Goal: Information Seeking & Learning: Find specific fact

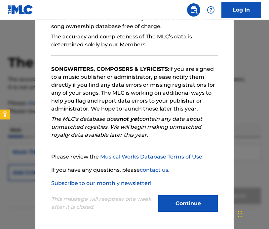
scroll to position [70, 0]
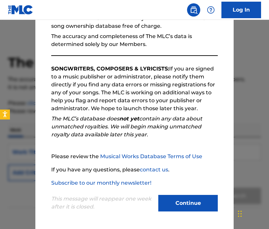
click at [189, 204] on button "Continue" at bounding box center [187, 202] width 59 height 17
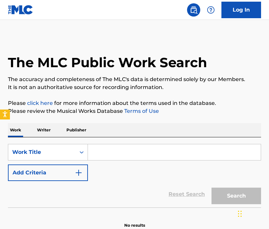
click at [106, 155] on input "Search Form" at bounding box center [174, 152] width 173 height 16
paste input "Cálice"
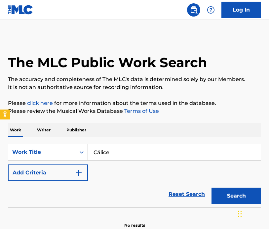
type input "Cálice"
click at [68, 180] on button "Add Criteria" at bounding box center [48, 172] width 80 height 17
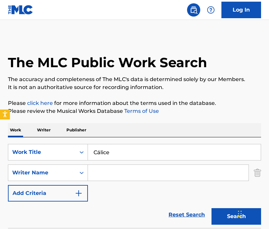
click at [107, 168] on input "Search Form" at bounding box center [168, 172] width 160 height 16
paste input "Buarque"
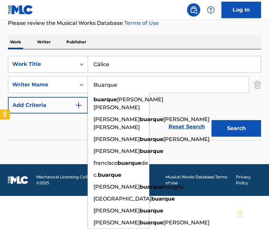
type input "Buarque"
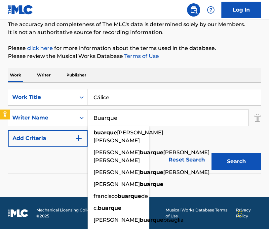
click at [233, 112] on form "SearchWithCriteriac4625d1d-6bf5-4a1b-8134-efa325f8bfa0 Work Title Cálice Search…" at bounding box center [134, 131] width 253 height 84
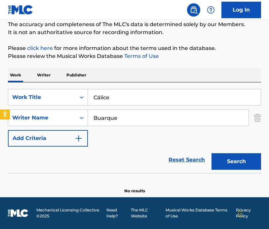
click at [234, 160] on button "Search" at bounding box center [236, 161] width 50 height 17
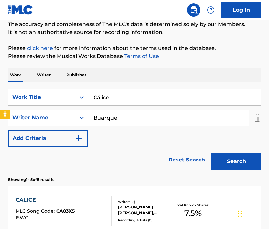
scroll to position [187, 0]
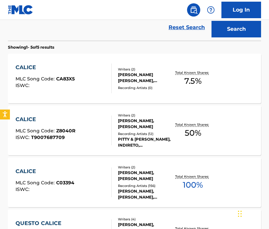
click at [40, 126] on div "CALICE MLC Song Code : Z8040R ISWC : T9007687709" at bounding box center [46, 130] width 60 height 30
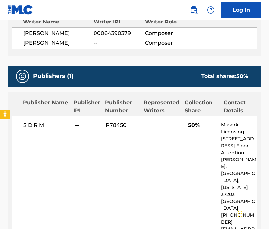
scroll to position [264, 0]
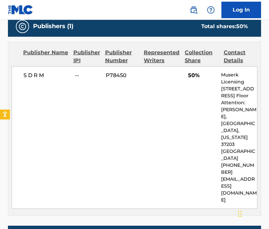
scroll to position [225, 0]
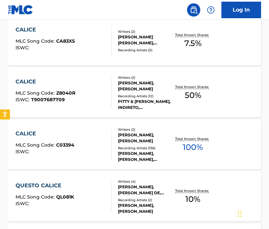
click at [97, 150] on div "CALICE MLC Song Code : C03394 ISWC :" at bounding box center [64, 144] width 96 height 30
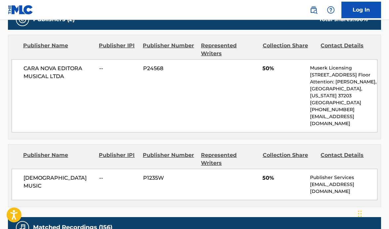
scroll to position [297, 0]
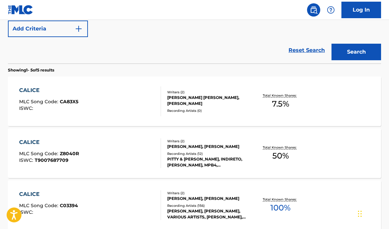
scroll to position [163, 0]
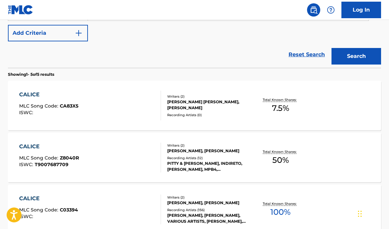
click at [171, 221] on div "[PERSON_NAME], [PERSON_NAME], VARIOUS ARTISTS, [PERSON_NAME], [PERSON_NAME]|[PE…" at bounding box center [208, 218] width 82 height 12
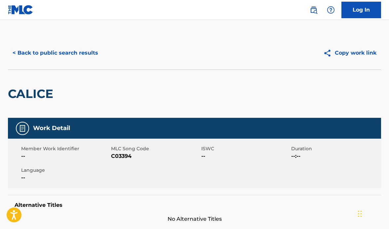
click at [33, 51] on button "< Back to public search results" at bounding box center [55, 53] width 95 height 17
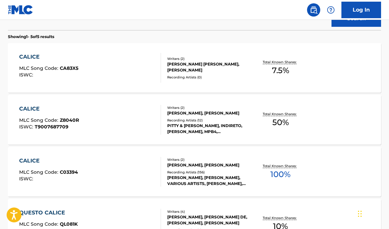
click at [103, 69] on div "CALICE MLC Song Code : CA83X5 ISWC :" at bounding box center [90, 68] width 142 height 30
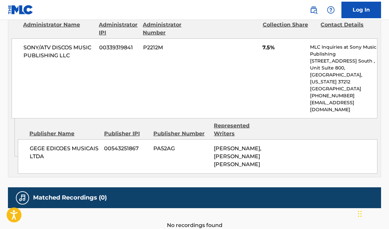
scroll to position [330, 0]
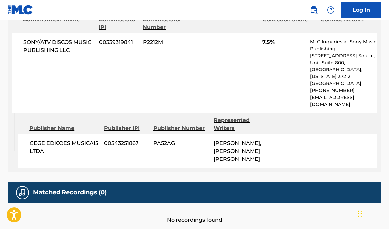
drag, startPoint x: 0, startPoint y: 92, endPoint x: -296, endPoint y: 85, distance: 295.6
